Goal: Find specific page/section: Find specific page/section

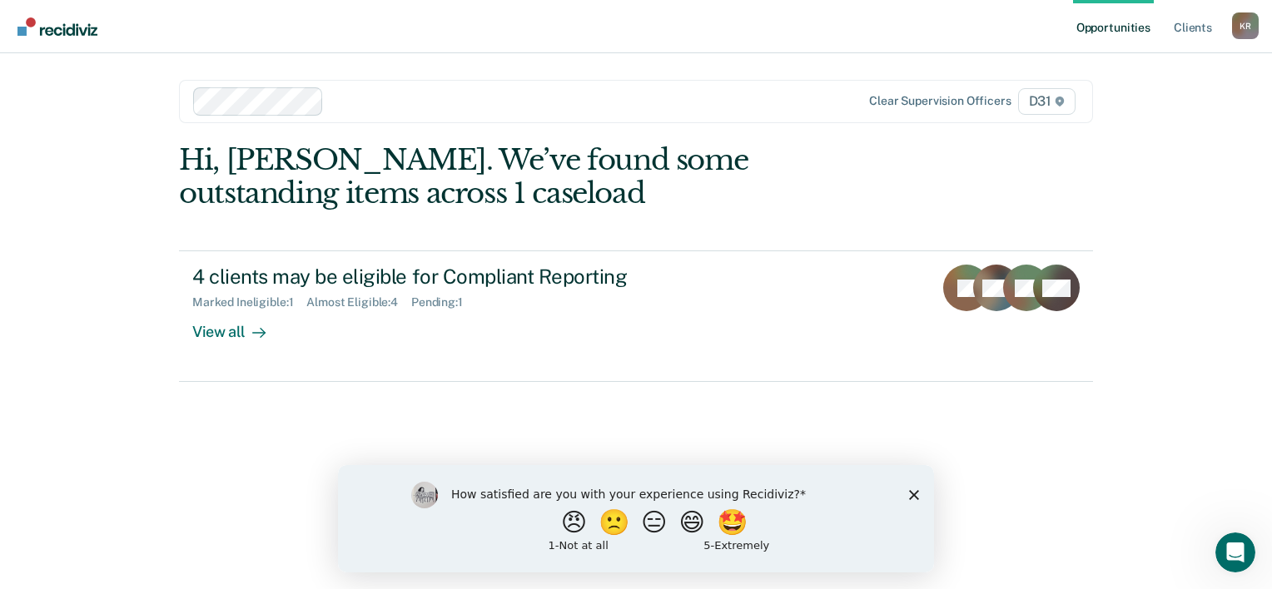
drag, startPoint x: 911, startPoint y: 492, endPoint x: 1173, endPoint y: 937, distance: 516.6
click at [911, 492] on polygon "Close survey" at bounding box center [914, 494] width 10 height 10
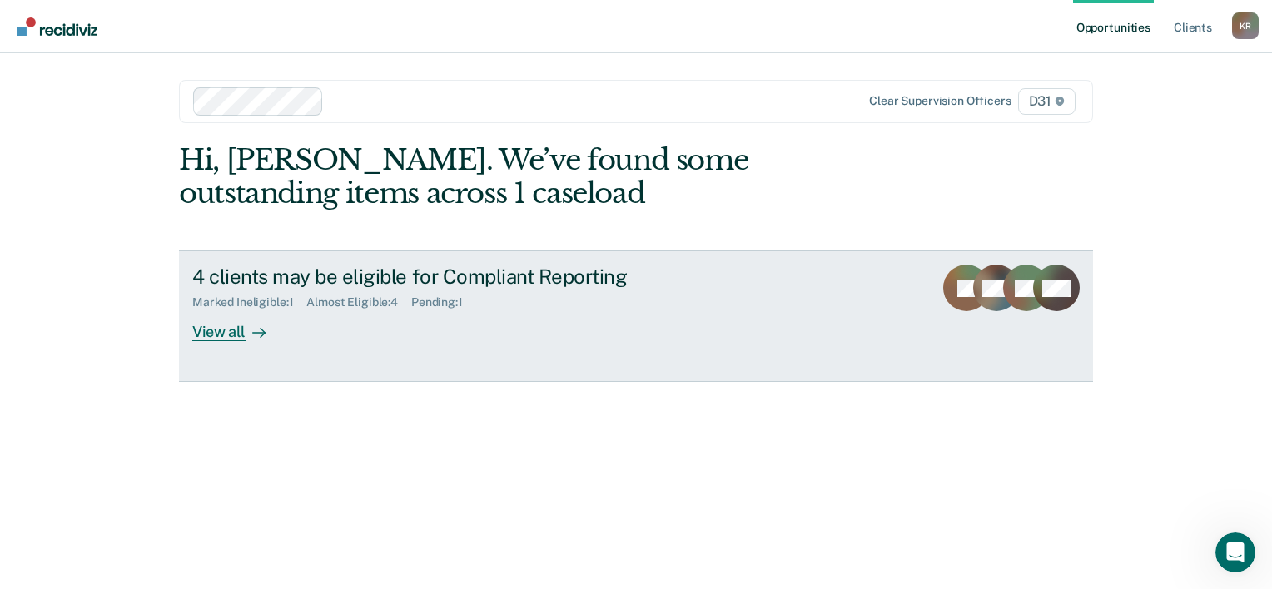
click at [241, 342] on div "View all" at bounding box center [238, 326] width 93 height 32
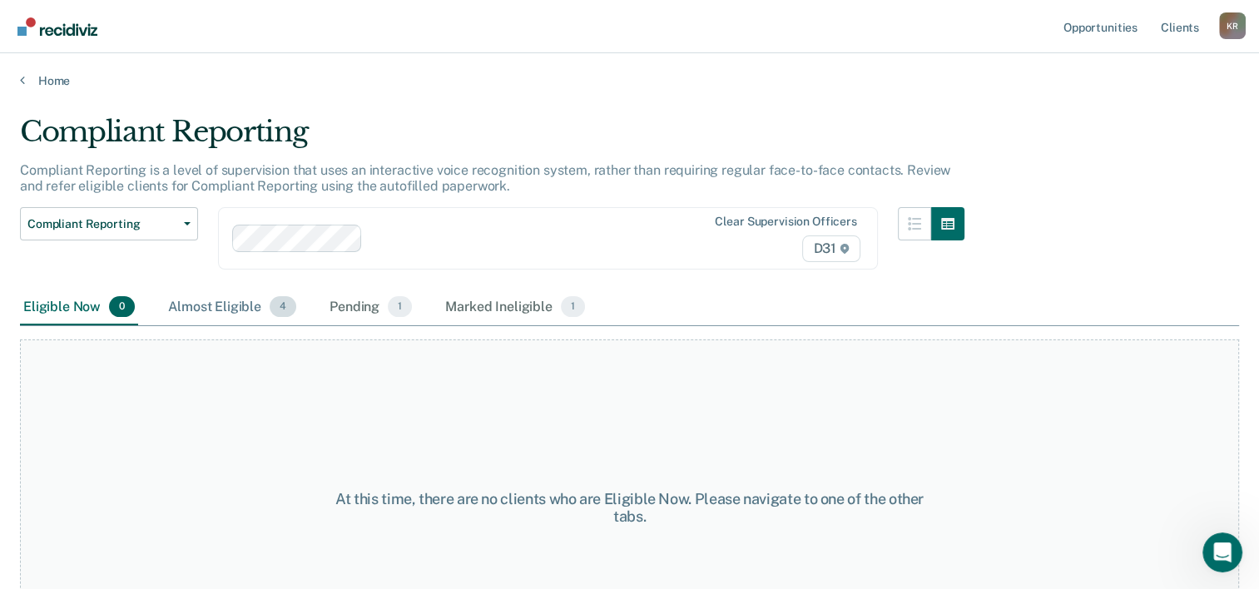
click at [226, 326] on div "Almost Eligible 4" at bounding box center [232, 308] width 135 height 37
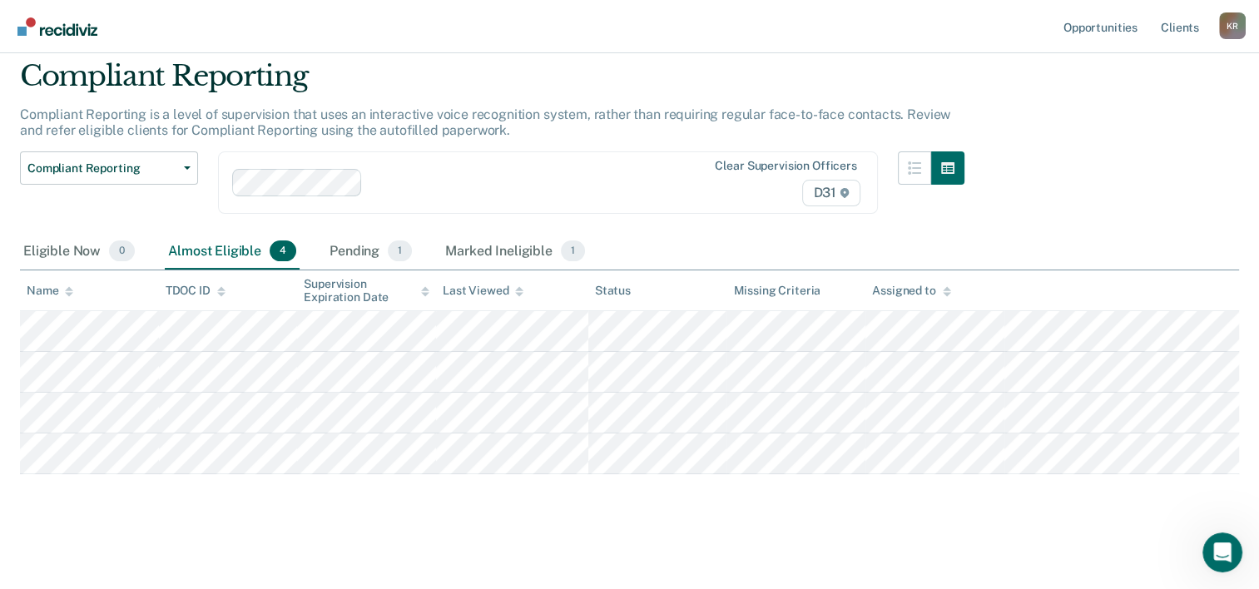
scroll to position [83, 0]
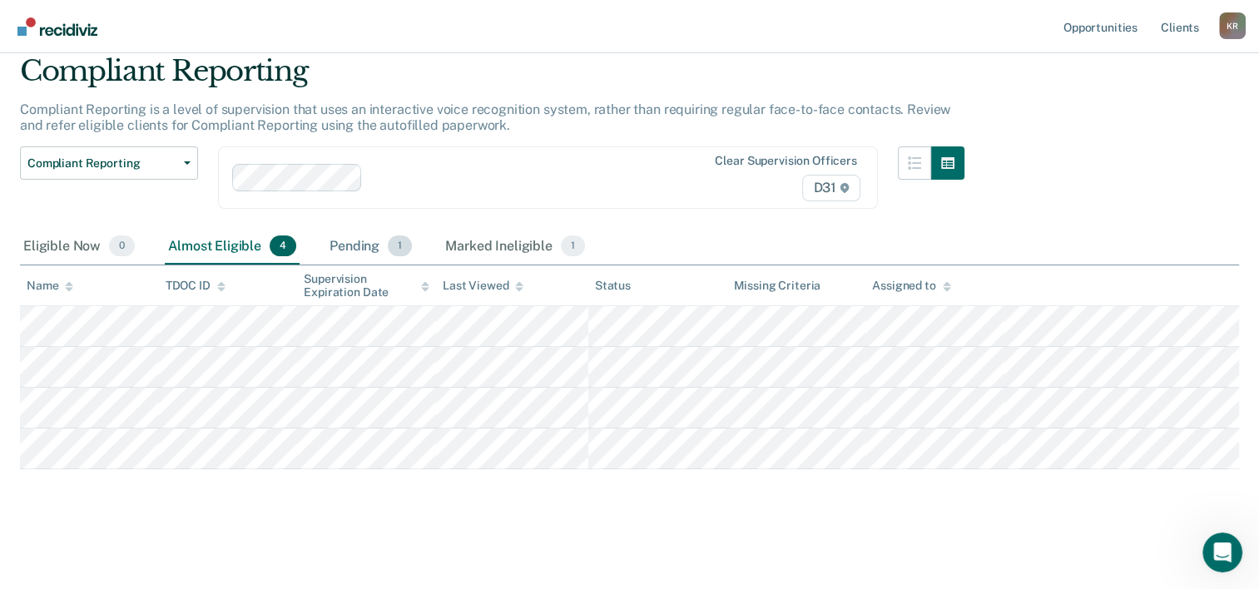
click at [404, 265] on div "Pending 1" at bounding box center [370, 247] width 89 height 37
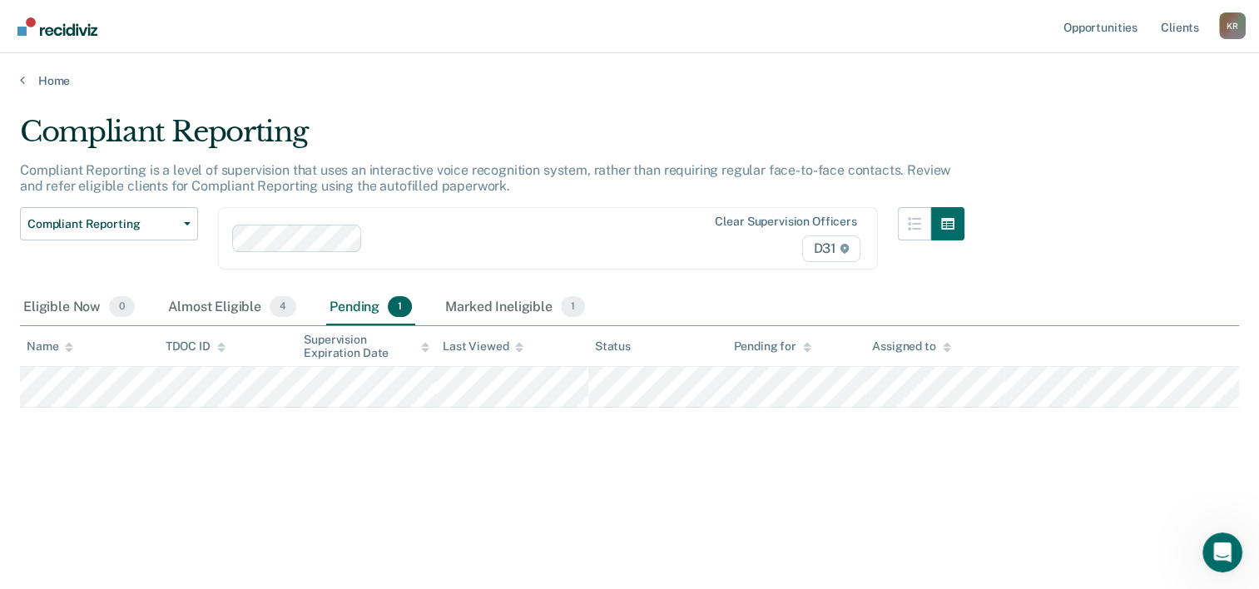
scroll to position [0, 0]
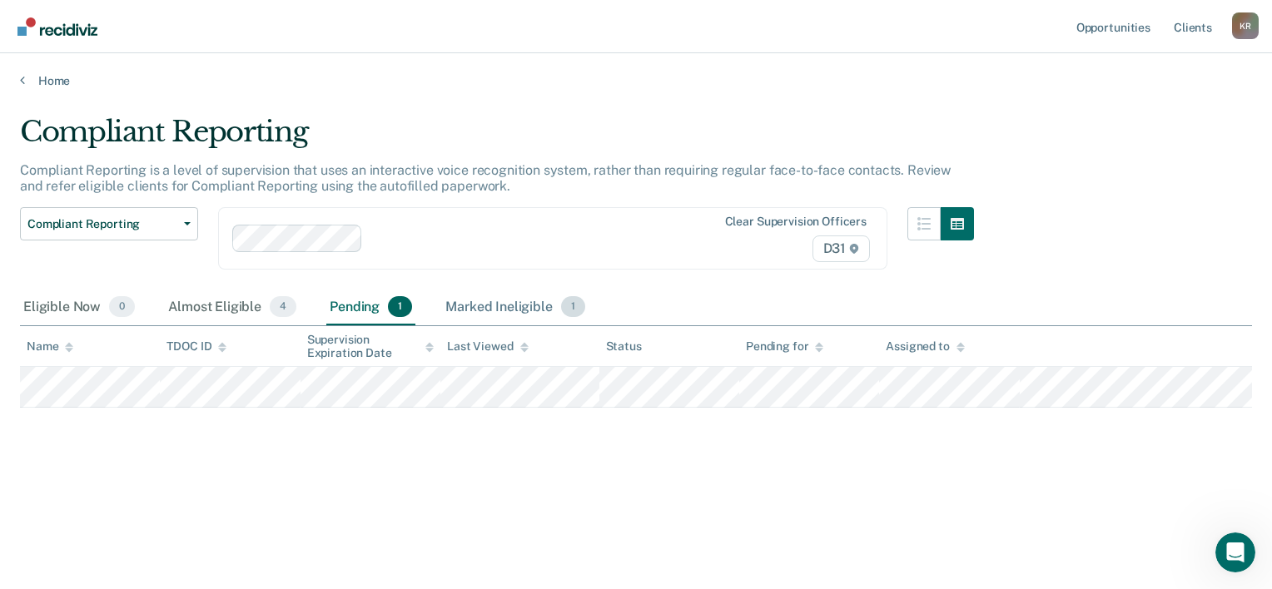
click at [571, 326] on div "Marked Ineligible 1" at bounding box center [515, 308] width 146 height 37
click at [1175, 23] on link "Client s" at bounding box center [1192, 26] width 45 height 53
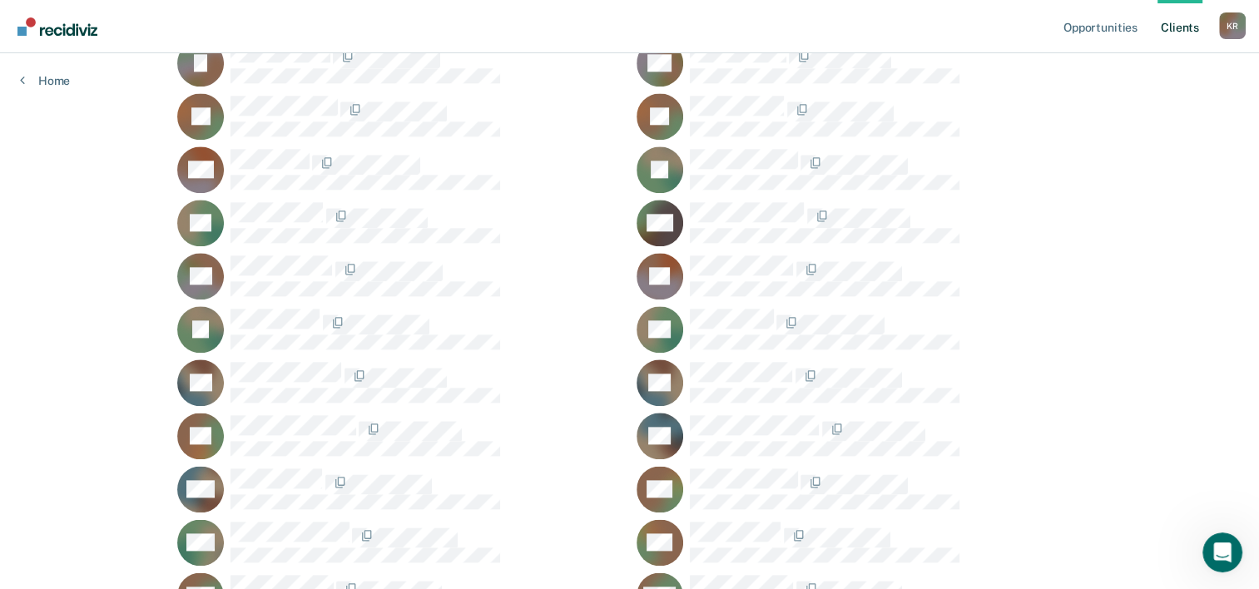
scroll to position [2879, 0]
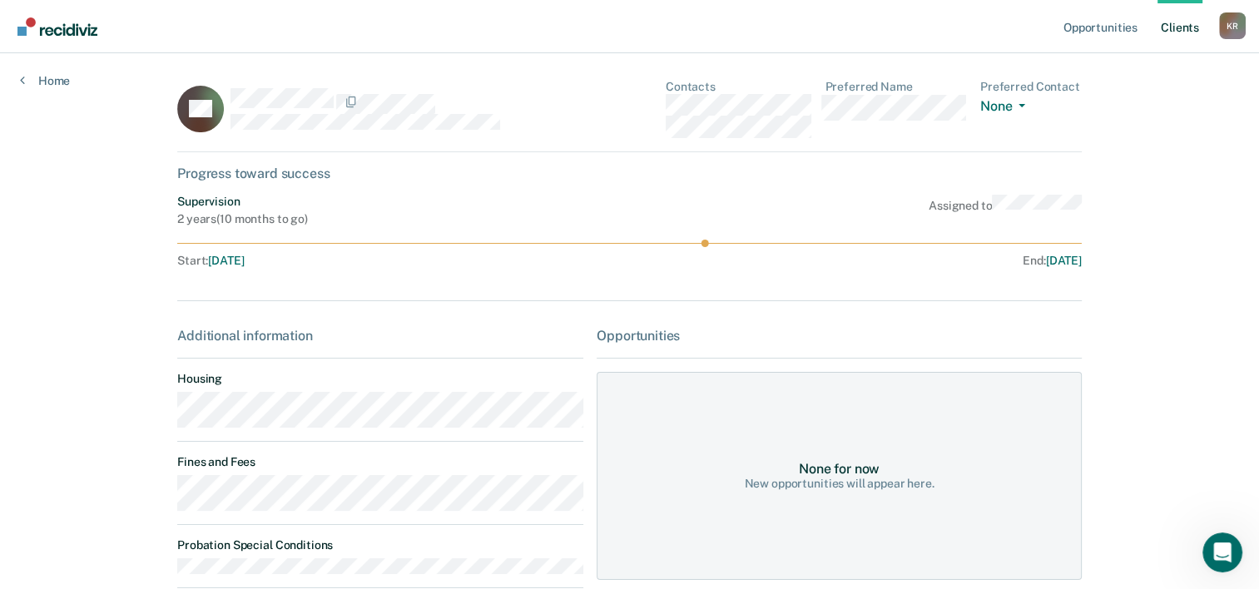
drag, startPoint x: 1020, startPoint y: 290, endPoint x: 1091, endPoint y: 290, distance: 70.7
click at [1091, 290] on main "CP Contacts Preferred Name Preferred Contact None Call Text Email None Progress…" at bounding box center [629, 375] width 944 height 645
